Goal: Information Seeking & Learning: Learn about a topic

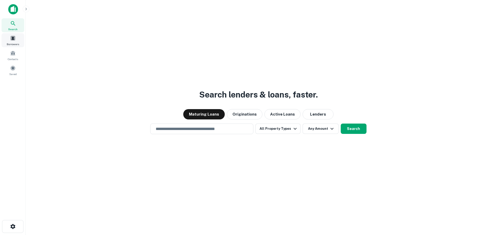
click at [13, 40] on span at bounding box center [13, 38] width 6 height 6
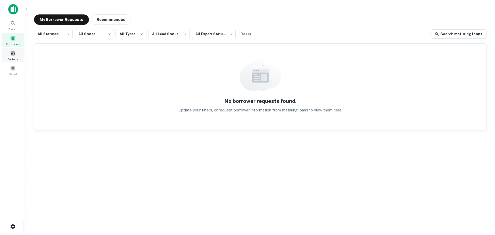
click at [13, 54] on span at bounding box center [13, 53] width 6 height 6
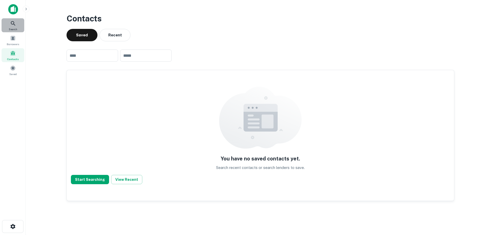
click at [11, 23] on icon at bounding box center [13, 23] width 4 height 4
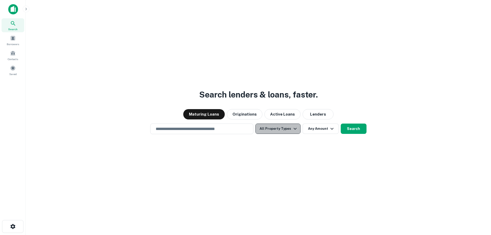
click at [284, 129] on button "All Property Types" at bounding box center [277, 128] width 45 height 10
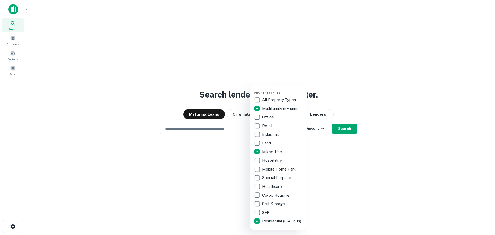
click at [353, 167] on div at bounding box center [247, 117] width 495 height 235
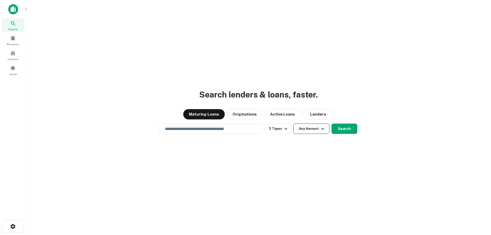
click at [322, 128] on icon "button" at bounding box center [323, 128] width 6 height 6
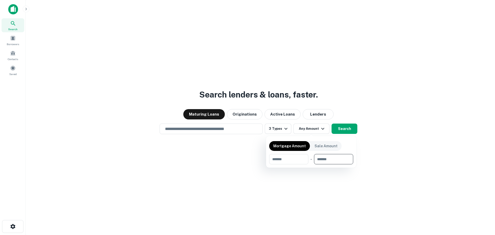
click at [330, 162] on input "number" at bounding box center [332, 159] width 36 height 10
type input "********"
click at [288, 207] on div at bounding box center [247, 117] width 495 height 235
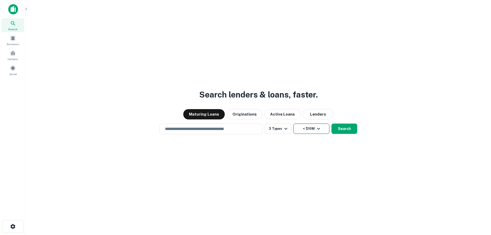
click at [320, 125] on button "< $10M" at bounding box center [311, 128] width 36 height 10
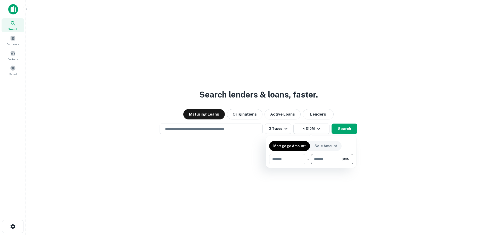
drag, startPoint x: 333, startPoint y: 159, endPoint x: 310, endPoint y: 159, distance: 22.7
click at [310, 159] on div "​ - ******** $10M ​" at bounding box center [311, 159] width 84 height 10
click at [286, 158] on input "number" at bounding box center [285, 159] width 32 height 10
type input "*******"
click at [333, 190] on div at bounding box center [247, 117] width 495 height 235
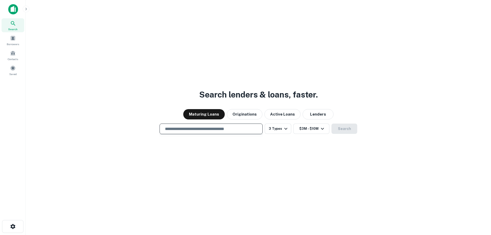
click at [184, 130] on input "text" at bounding box center [211, 129] width 98 height 6
click at [175, 131] on input "text" at bounding box center [211, 129] width 98 height 6
click at [177, 131] on input "text" at bounding box center [211, 129] width 98 height 6
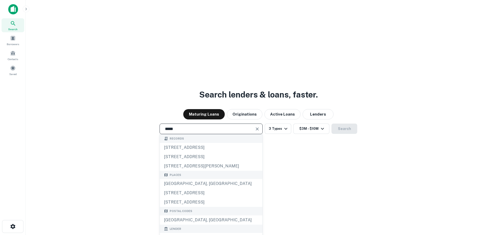
type input "*****"
click at [390, 156] on div "Search lenders & loans, faster. Maturing Loans Originations Active Loans Lender…" at bounding box center [258, 129] width 457 height 235
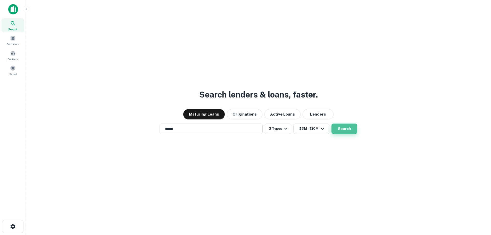
click at [346, 129] on button "Search" at bounding box center [344, 128] width 26 height 10
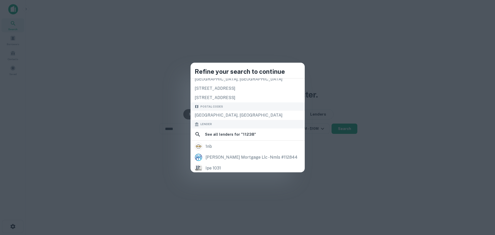
scroll to position [125, 0]
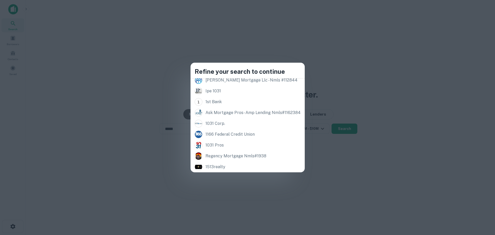
click at [379, 185] on div "Refine your search to continue Records 11238 almond ave, fontana, ca, 92337 112…" at bounding box center [247, 117] width 495 height 235
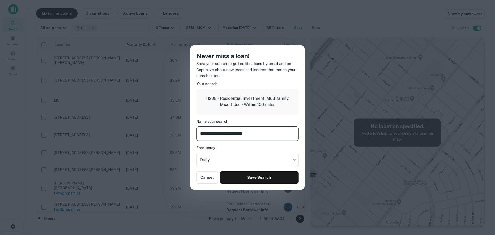
click at [217, 133] on input "**********" at bounding box center [247, 133] width 102 height 14
click at [282, 137] on input "**********" at bounding box center [247, 133] width 102 height 14
type input "**********"
click at [267, 177] on button "Save Search" at bounding box center [259, 177] width 79 height 12
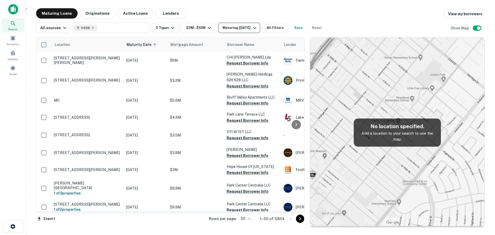
click at [251, 27] on icon "button" at bounding box center [254, 28] width 6 height 6
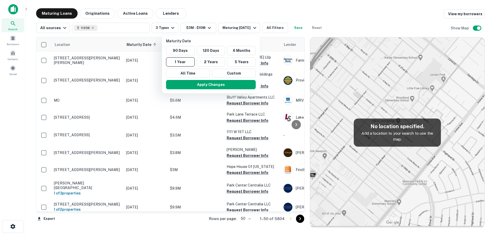
click at [264, 11] on div at bounding box center [247, 117] width 495 height 235
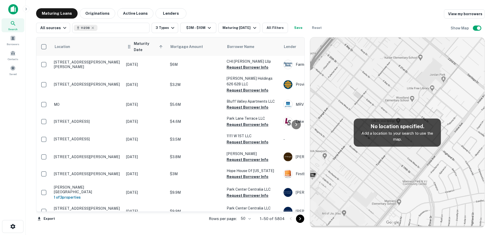
click at [160, 45] on icon at bounding box center [160, 46] width 5 height 5
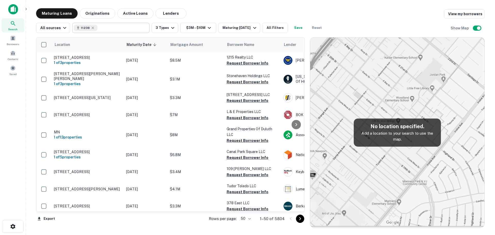
type input "*****"
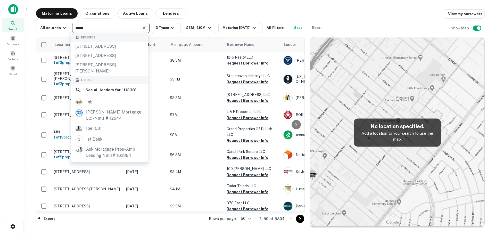
click at [108, 27] on input "*****" at bounding box center [107, 27] width 66 height 7
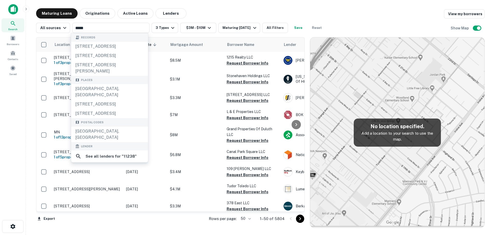
click at [232, 7] on main "Maturing Loans Originations Active Loans Lenders View my borrowers All sources …" at bounding box center [260, 117] width 469 height 235
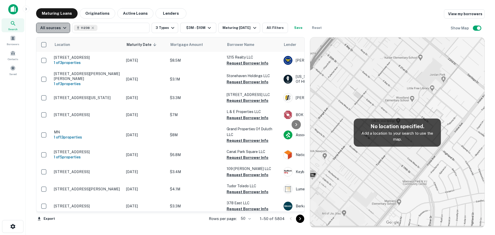
click at [62, 29] on icon "button" at bounding box center [65, 28] width 6 height 6
click at [230, 9] on div at bounding box center [247, 117] width 495 height 235
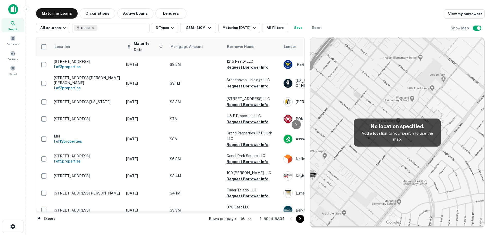
click at [161, 46] on icon at bounding box center [160, 46] width 3 height 3
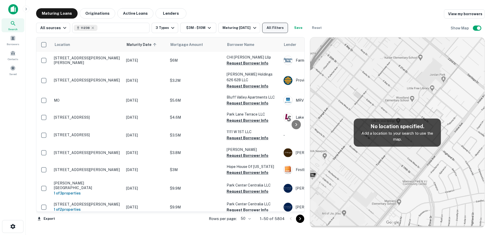
click at [278, 28] on button "All Filters" at bounding box center [275, 28] width 26 height 10
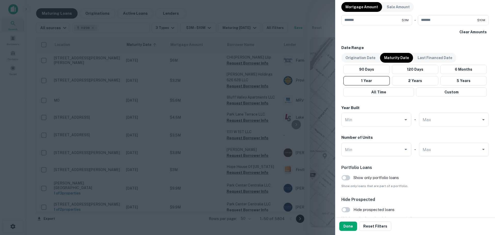
scroll to position [283, 0]
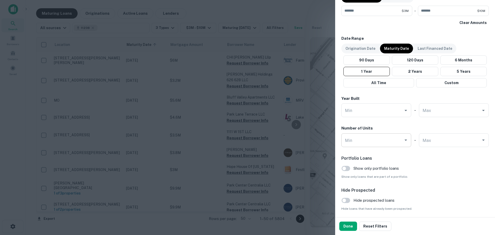
click at [403, 141] on icon "Open" at bounding box center [406, 140] width 6 height 6
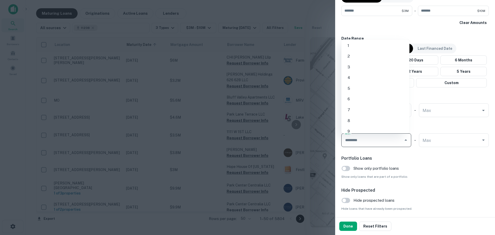
click at [357, 76] on li "4" at bounding box center [375, 77] width 64 height 9
type input "*"
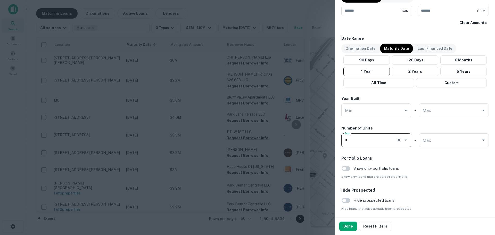
click at [435, 175] on span "Show only loans that are part of a portfolio." at bounding box center [414, 176] width 147 height 5
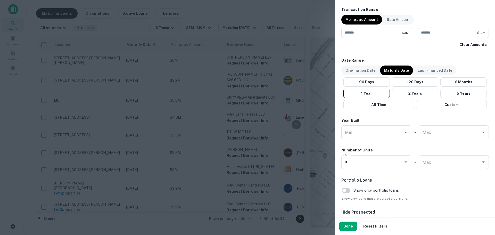
scroll to position [276, 0]
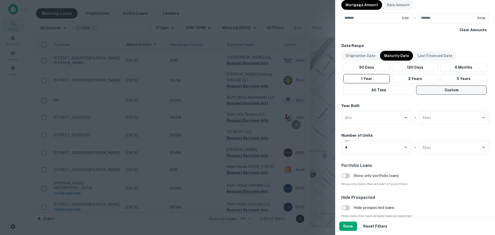
click at [453, 91] on button "Custom" at bounding box center [451, 89] width 71 height 9
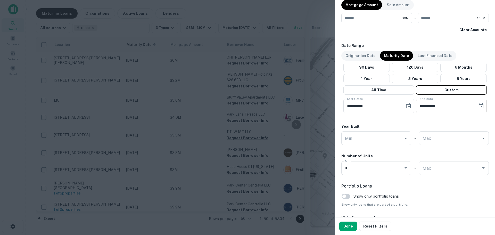
click at [478, 105] on icon "Choose date, selected date is Sep 12, 2025" at bounding box center [481, 106] width 6 height 6
click at [475, 120] on icon "Next month" at bounding box center [474, 121] width 6 height 6
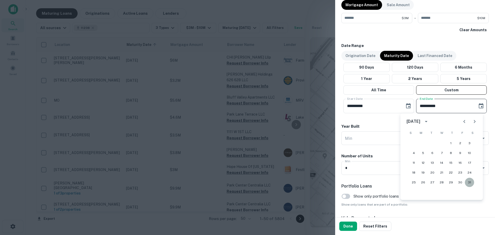
click at [471, 182] on button "31" at bounding box center [469, 182] width 9 height 9
type input "**********"
click at [379, 106] on input "**********" at bounding box center [372, 106] width 58 height 14
click at [405, 106] on icon "Choose date, selected date is May 15, 2025" at bounding box center [408, 106] width 6 height 6
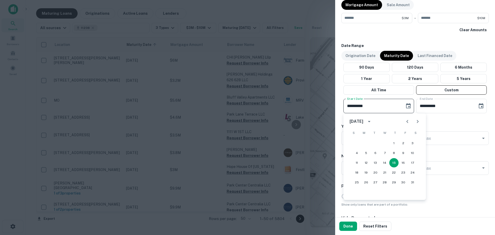
click at [417, 121] on icon "Next month" at bounding box center [417, 121] width 6 height 6
click at [407, 121] on icon "Previous month" at bounding box center [407, 121] width 6 height 6
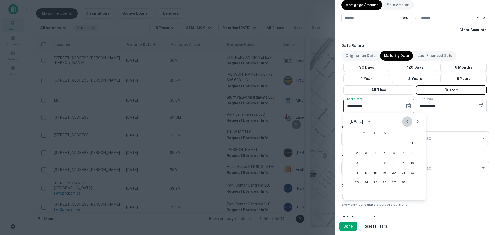
click at [407, 121] on icon "Previous month" at bounding box center [407, 121] width 6 height 6
click at [417, 121] on icon "Next month" at bounding box center [417, 121] width 6 height 6
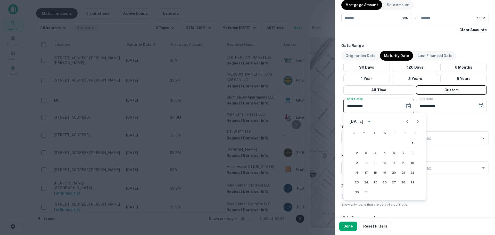
click at [417, 121] on icon "Next month" at bounding box center [417, 121] width 6 height 6
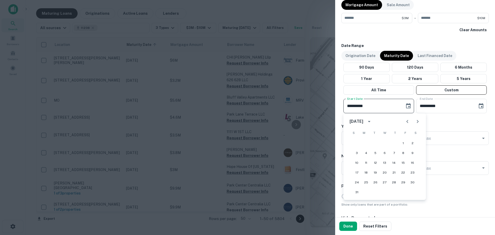
click at [417, 121] on icon "Next month" at bounding box center [417, 121] width 6 height 6
click at [365, 141] on button "1" at bounding box center [365, 142] width 9 height 9
click at [406, 105] on icon "Choose date, selected date is Sep 1, 2025" at bounding box center [408, 106] width 6 height 6
click at [407, 122] on icon "Previous month" at bounding box center [407, 121] width 6 height 6
click at [404, 141] on button "1" at bounding box center [402, 142] width 9 height 9
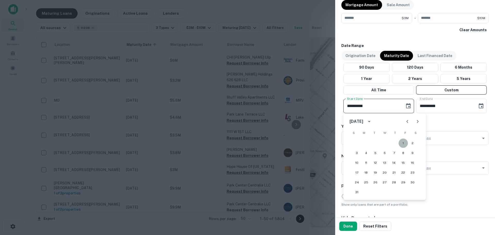
type input "**********"
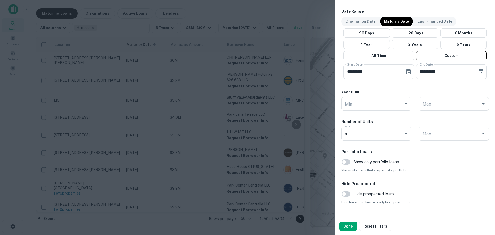
scroll to position [323, 0]
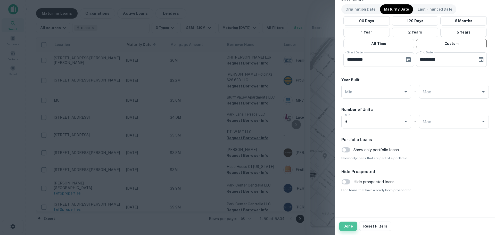
click at [347, 226] on button "Done" at bounding box center [348, 225] width 18 height 9
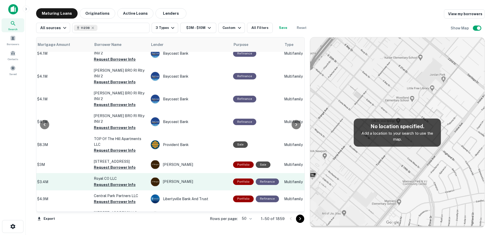
scroll to position [730, 133]
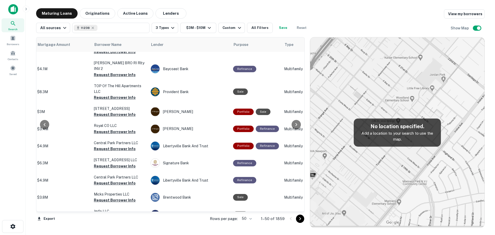
click at [251, 218] on body "Search Borrowers Contacts Saved Maturing Loans Originations Active Loans Lender…" at bounding box center [247, 117] width 495 height 235
click at [248, 224] on li "100" at bounding box center [246, 223] width 15 height 9
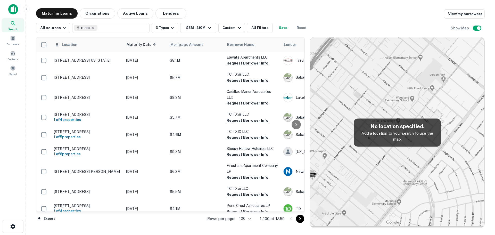
click at [66, 45] on span "Location" at bounding box center [70, 44] width 16 height 6
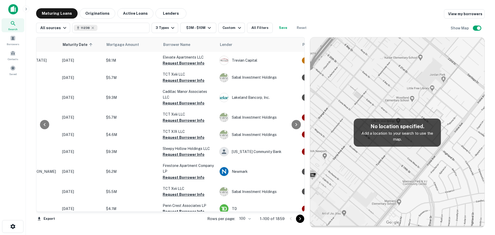
scroll to position [0, 78]
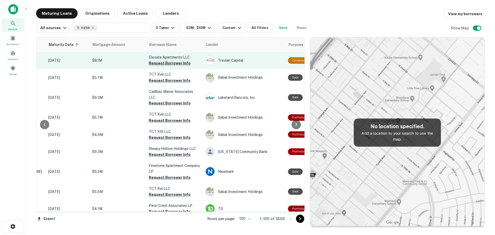
click at [176, 62] on button "Request Borrower Info" at bounding box center [170, 63] width 42 height 6
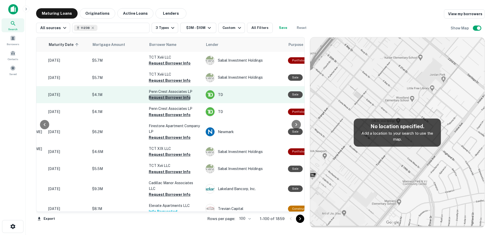
click at [177, 96] on button "Request Borrower Info" at bounding box center [170, 97] width 42 height 6
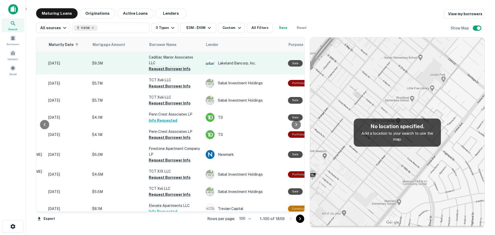
click at [165, 69] on button "Request Borrower Info" at bounding box center [170, 69] width 42 height 6
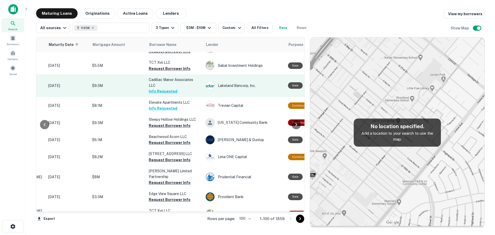
scroll to position [129, 78]
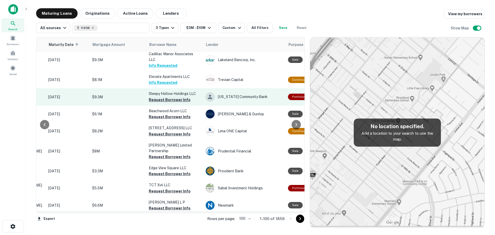
click at [170, 103] on button "Request Borrower Info" at bounding box center [170, 100] width 42 height 6
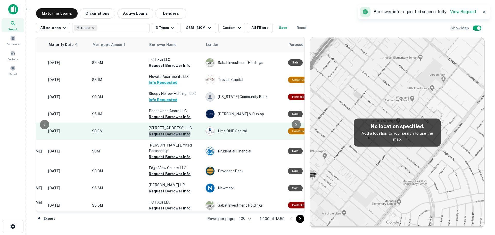
click at [170, 137] on button "Request Borrower Info" at bounding box center [170, 134] width 42 height 6
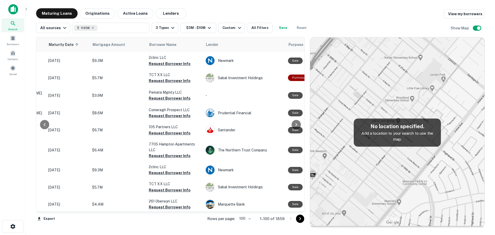
scroll to position [361, 78]
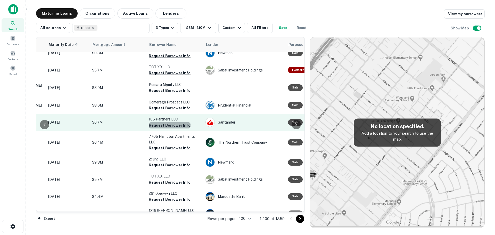
click at [171, 122] on button "Request Borrower Info" at bounding box center [170, 125] width 42 height 6
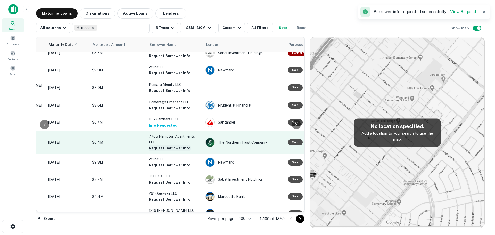
scroll to position [364, 78]
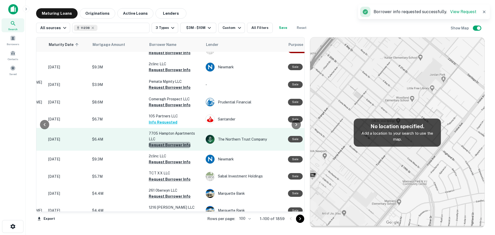
click at [169, 144] on button "Request Borrower Info" at bounding box center [170, 145] width 42 height 6
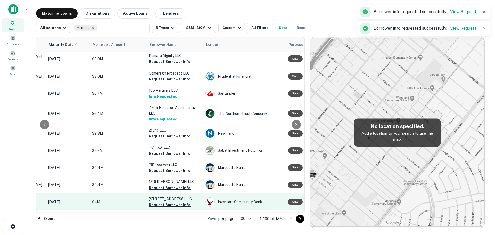
scroll to position [412, 78]
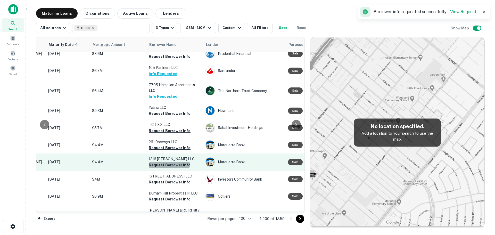
click at [169, 162] on button "Request Borrower Info" at bounding box center [170, 165] width 42 height 6
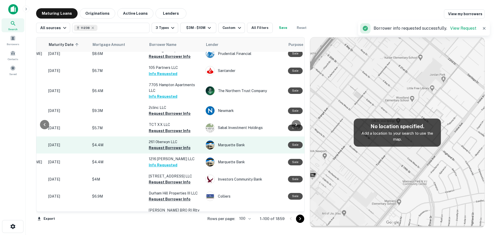
click at [168, 145] on button "Request Borrower Info" at bounding box center [170, 148] width 42 height 6
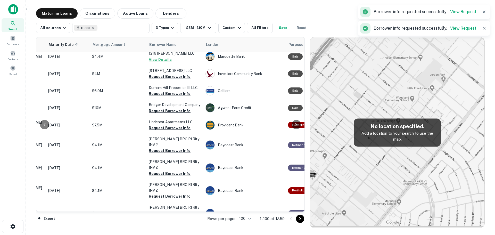
scroll to position [518, 78]
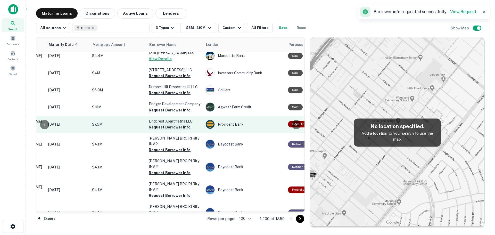
click at [169, 130] on button "Request Borrower Info" at bounding box center [170, 127] width 42 height 6
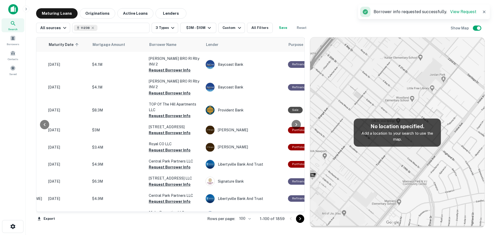
scroll to position [725, 78]
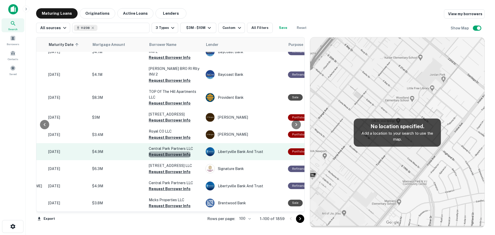
click at [169, 151] on button "Request Borrower Info" at bounding box center [170, 154] width 42 height 6
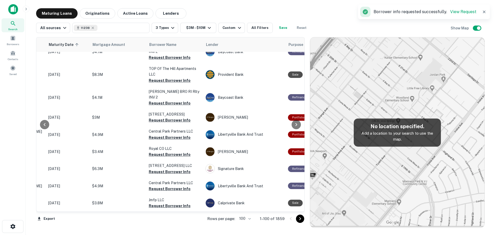
scroll to position [722, 78]
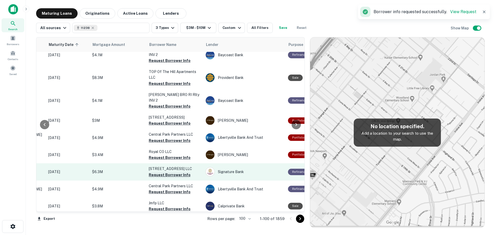
click at [171, 172] on button "Request Borrower Info" at bounding box center [170, 175] width 42 height 6
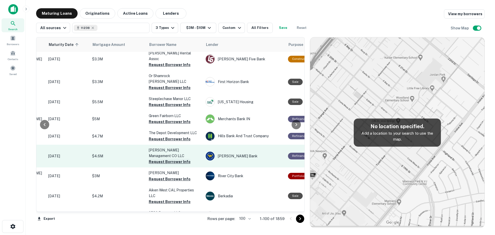
scroll to position [1034, 78]
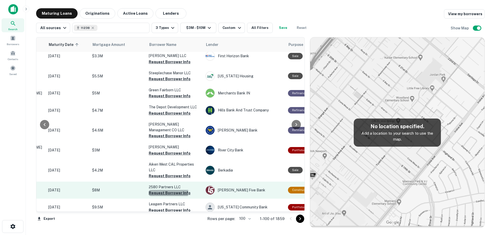
click at [164, 190] on button "Request Borrower Info" at bounding box center [170, 193] width 42 height 6
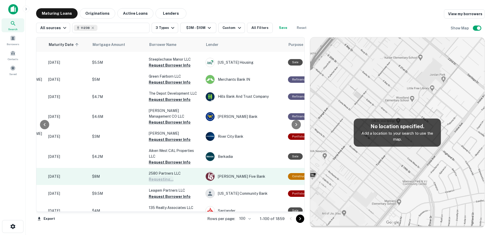
scroll to position [1060, 78]
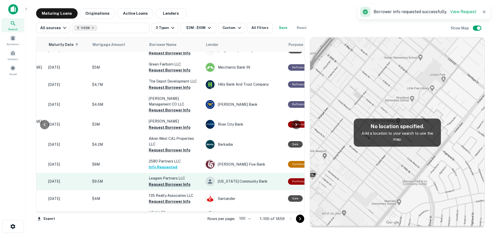
click at [167, 181] on button "Request Borrower Info" at bounding box center [170, 184] width 42 height 6
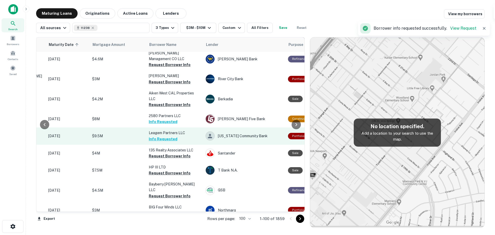
scroll to position [1131, 78]
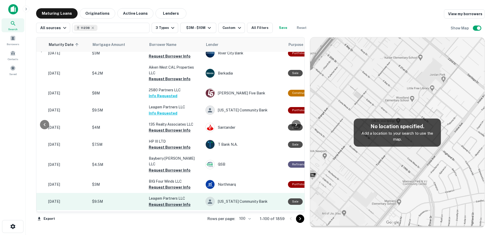
click at [163, 201] on button "Request Borrower Info" at bounding box center [170, 204] width 42 height 6
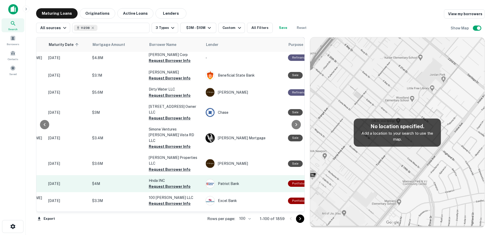
scroll to position [1420, 78]
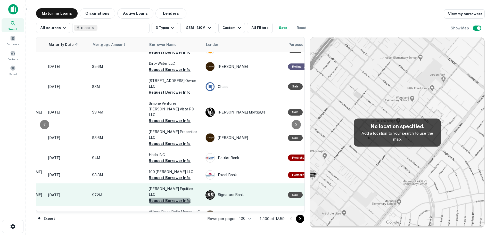
click at [173, 197] on button "Request Borrower Info" at bounding box center [170, 200] width 42 height 6
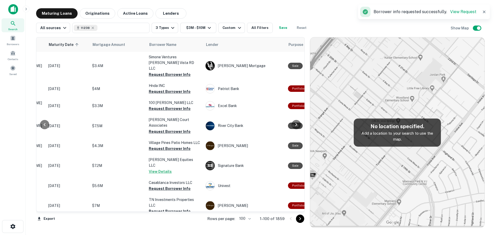
scroll to position [1491, 78]
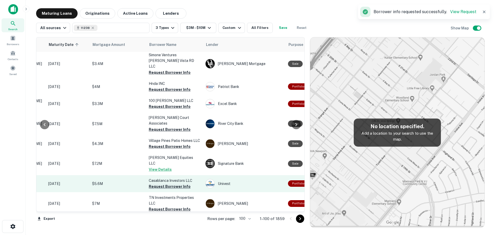
click at [175, 183] on button "Request Borrower Info" at bounding box center [170, 186] width 42 height 6
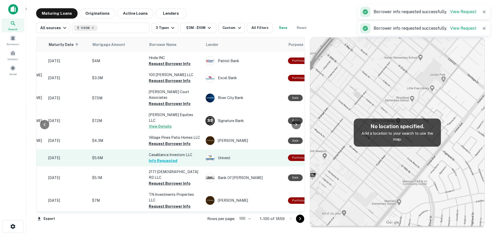
scroll to position [1543, 78]
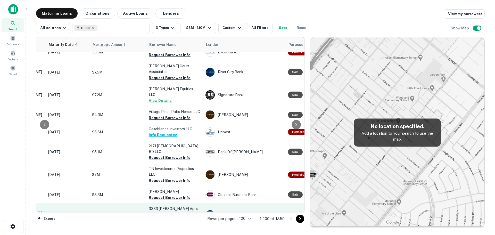
click at [176, 217] on button "Request Borrower Info" at bounding box center [170, 220] width 42 height 6
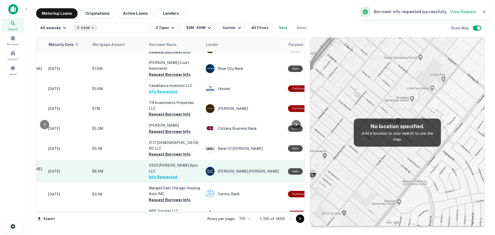
scroll to position [1601, 78]
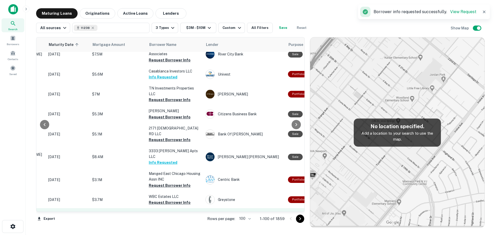
click at [173, 216] on button "Request Borrower Info" at bounding box center [170, 219] width 42 height 6
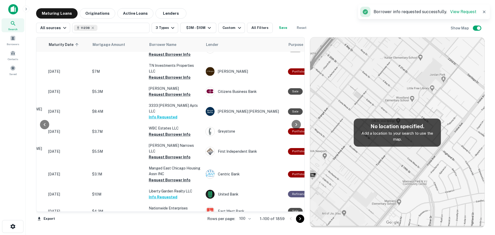
scroll to position [1653, 78]
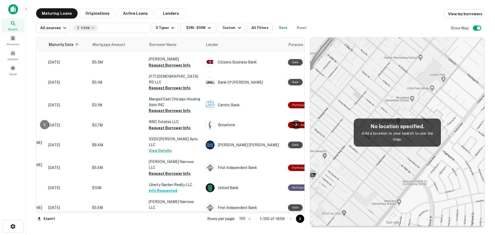
click at [302, 217] on icon "Go to next page" at bounding box center [300, 218] width 6 height 6
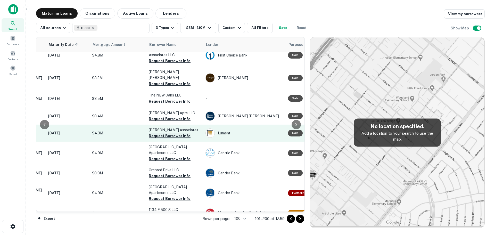
scroll to position [52, 78]
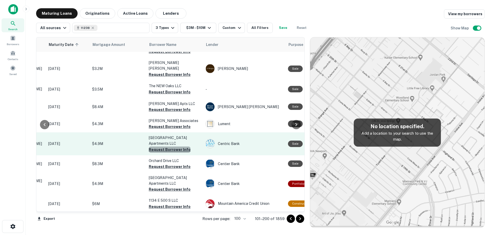
click at [169, 146] on button "Request Borrower Info" at bounding box center [170, 149] width 42 height 6
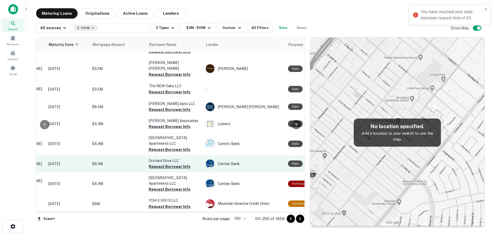
click at [169, 163] on button "Request Borrower Info" at bounding box center [170, 166] width 42 height 6
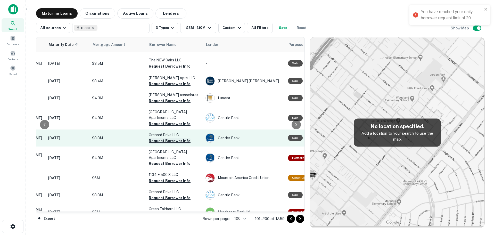
scroll to position [103, 78]
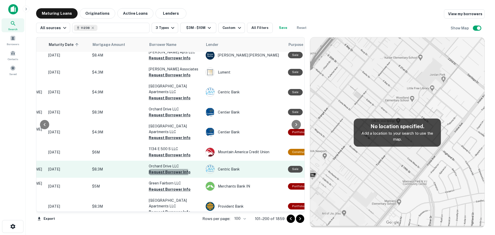
click at [167, 169] on button "Request Borrower Info" at bounding box center [170, 172] width 42 height 6
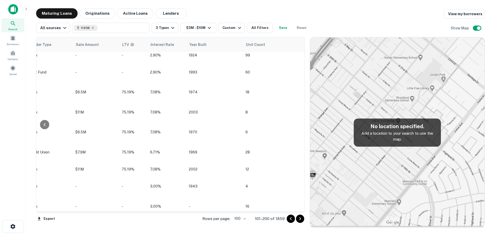
scroll to position [103, 433]
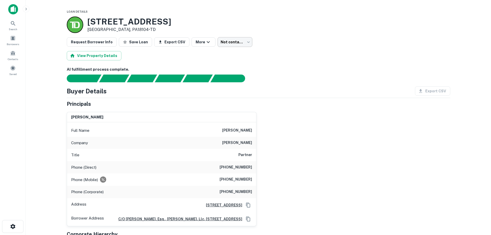
click at [242, 41] on body "Search Borrowers Contacts Saved Loan Details 2008 W WOODLAWN ST # 2046 Allentow…" at bounding box center [245, 117] width 491 height 235
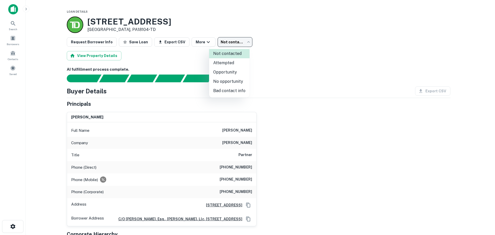
click at [296, 41] on div at bounding box center [247, 117] width 495 height 235
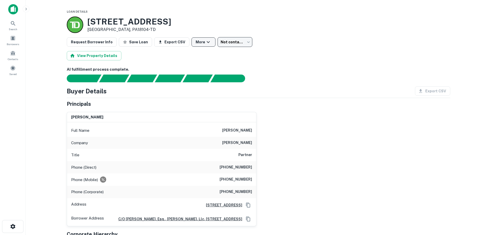
click at [205, 42] on icon "button" at bounding box center [208, 42] width 6 height 6
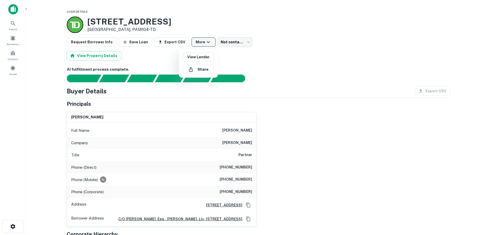
click at [201, 42] on div at bounding box center [247, 117] width 495 height 235
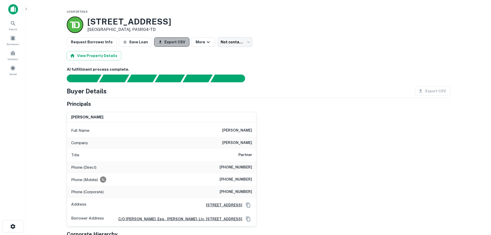
click at [171, 41] on button "Export CSV" at bounding box center [171, 41] width 35 height 9
click at [90, 43] on button "Request Borrower Info" at bounding box center [92, 41] width 50 height 9
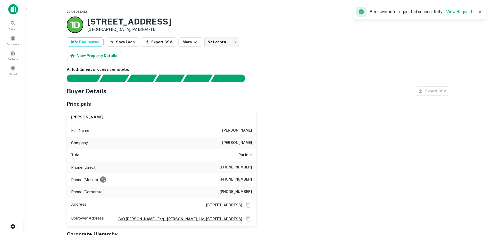
click at [481, 11] on icon "button" at bounding box center [480, 12] width 3 height 3
click at [192, 44] on icon "button" at bounding box center [195, 42] width 6 height 6
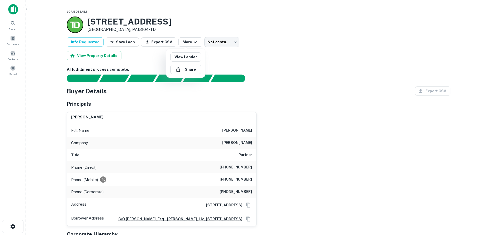
click at [222, 58] on div at bounding box center [247, 117] width 495 height 235
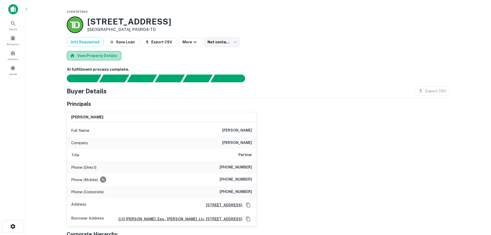
click at [101, 55] on button "View Property Details" at bounding box center [94, 55] width 55 height 9
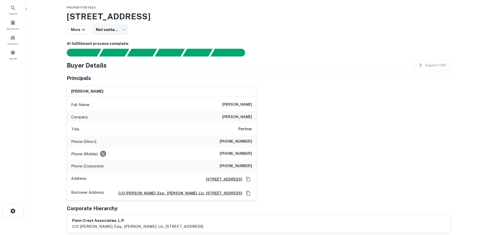
scroll to position [13, 0]
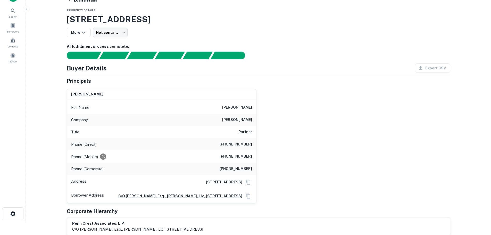
click at [425, 68] on div "Export CSV" at bounding box center [430, 67] width 39 height 9
click at [414, 100] on div "[PERSON_NAME] Full Name [PERSON_NAME] Company [PERSON_NAME] Title Partner Phone…" at bounding box center [257, 144] width 388 height 118
click at [347, 98] on div "[PERSON_NAME] Full Name [PERSON_NAME] Company [PERSON_NAME] Title Partner Phone…" at bounding box center [257, 144] width 388 height 118
click at [423, 69] on div "Export CSV" at bounding box center [430, 67] width 39 height 9
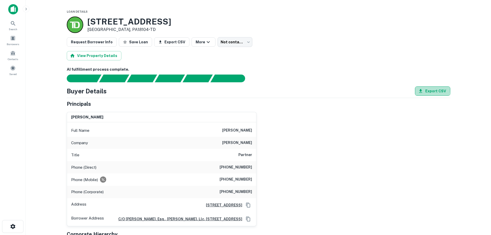
click at [425, 90] on button "Export CSV" at bounding box center [432, 90] width 35 height 9
click at [205, 43] on icon "button" at bounding box center [208, 42] width 6 height 6
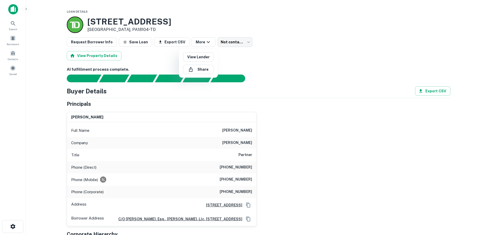
click at [241, 56] on div at bounding box center [247, 117] width 495 height 235
